Goal: Task Accomplishment & Management: Complete application form

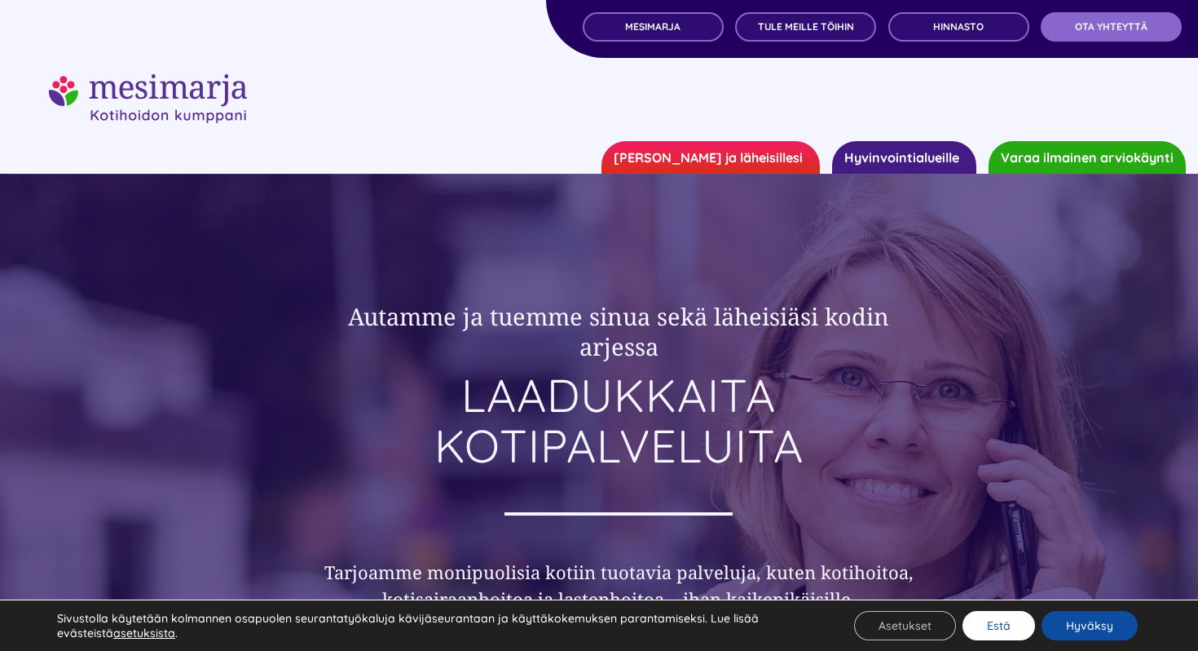
click at [998, 624] on button "Estä" at bounding box center [999, 625] width 73 height 29
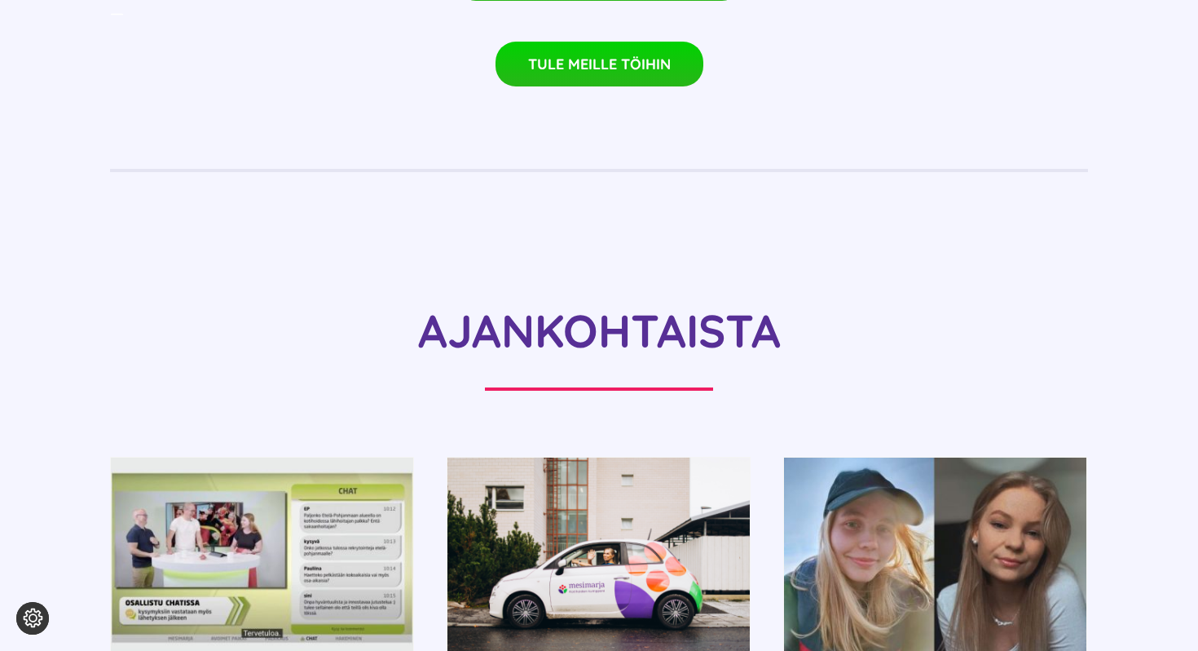
scroll to position [1461, 0]
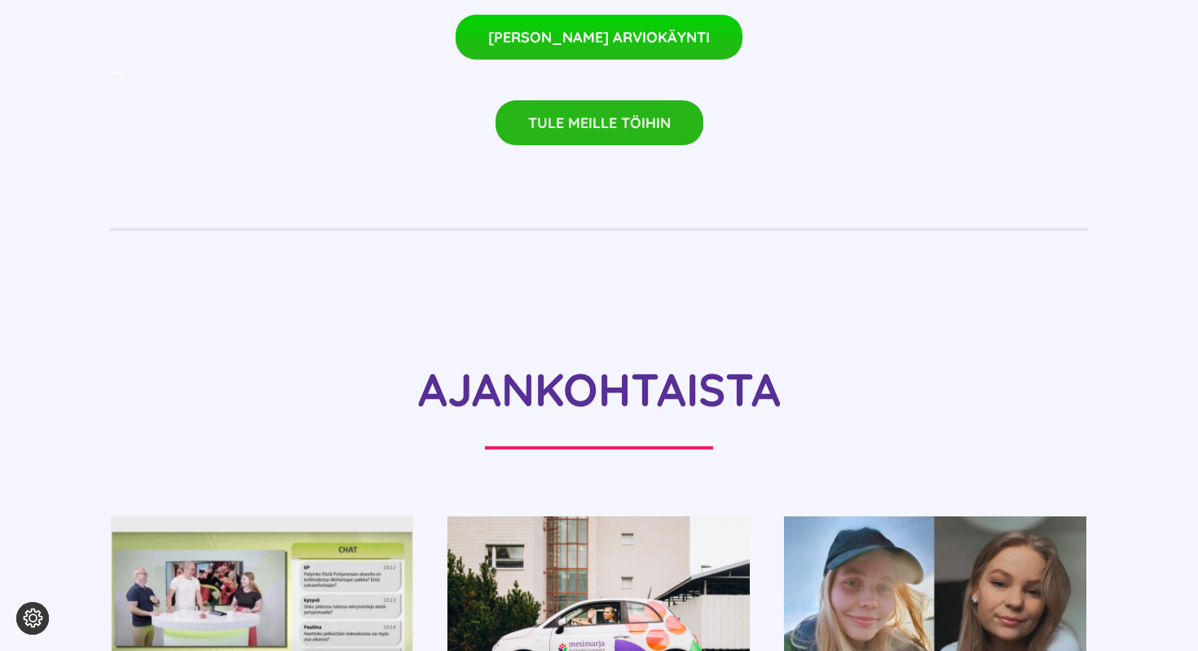
click at [602, 114] on span "TULE MEILLE TÖIHIN" at bounding box center [599, 122] width 143 height 17
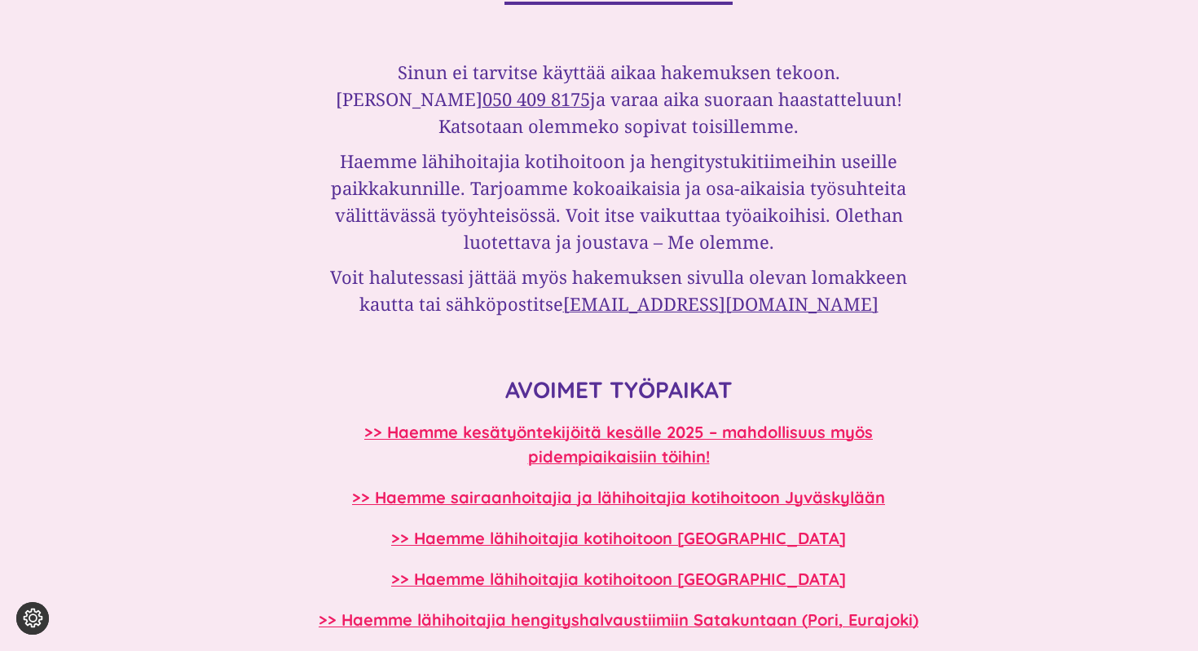
scroll to position [1118, 0]
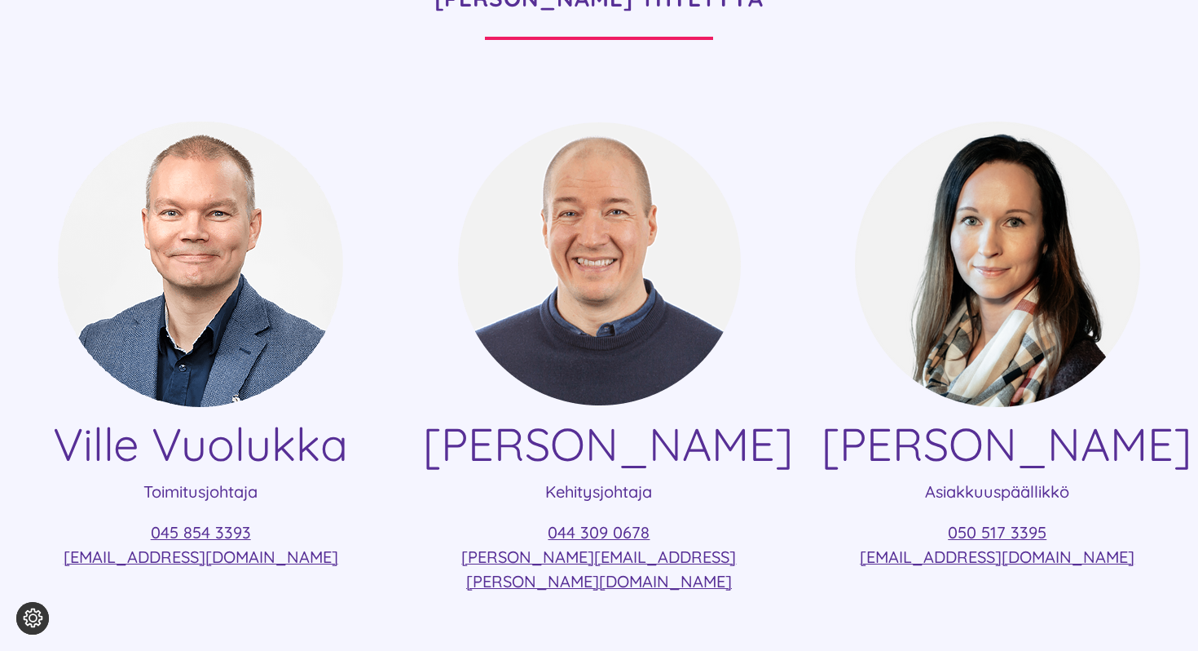
scroll to position [286, 0]
